Goal: Navigation & Orientation: Go to known website

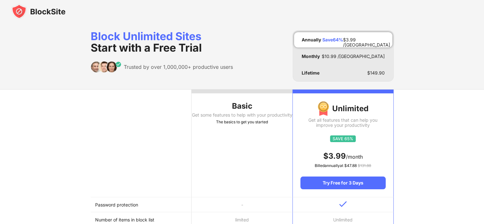
click at [47, 11] on img at bounding box center [38, 11] width 54 height 15
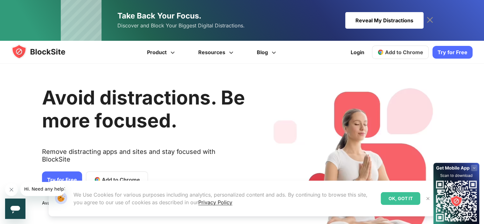
click at [428, 199] on img at bounding box center [427, 198] width 5 height 5
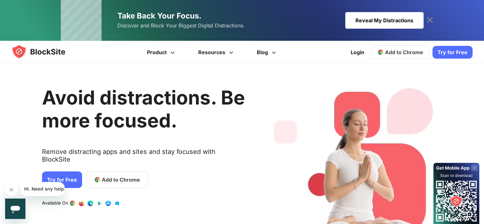
click at [11, 189] on icon "Close message from company" at bounding box center [11, 189] width 3 height 3
